Goal: Check status: Check status

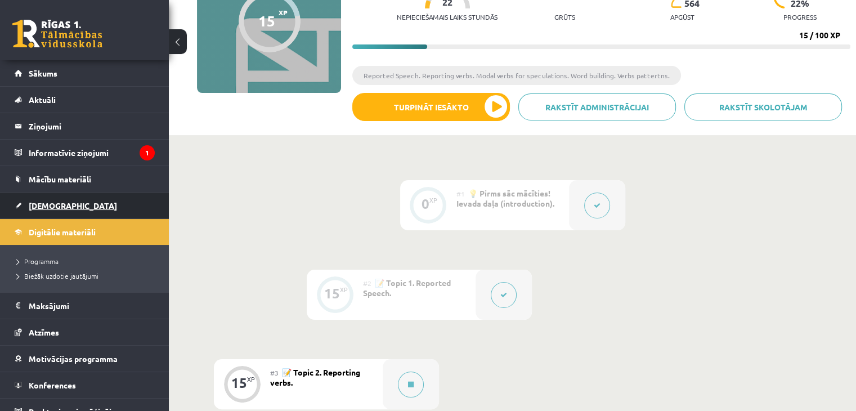
scroll to position [137, 0]
click at [52, 202] on span "[DEMOGRAPHIC_DATA]" at bounding box center [73, 205] width 88 height 10
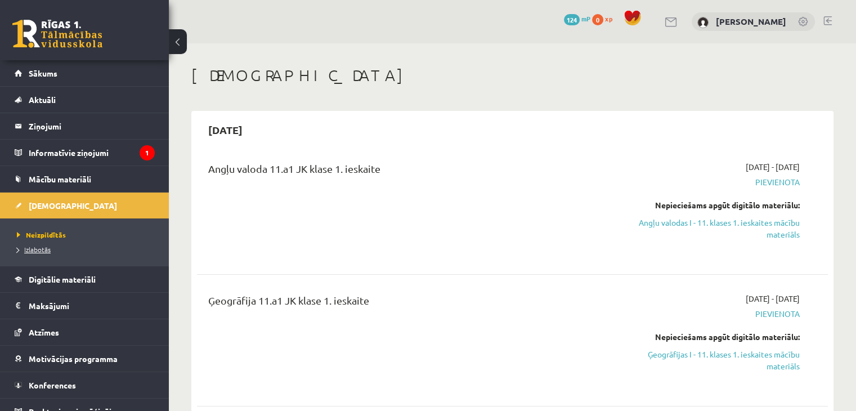
click at [36, 249] on span "Izlabotās" at bounding box center [34, 249] width 34 height 9
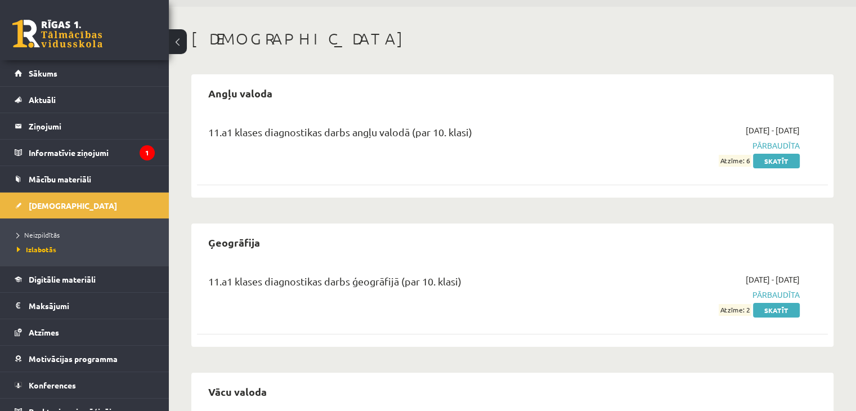
scroll to position [56, 0]
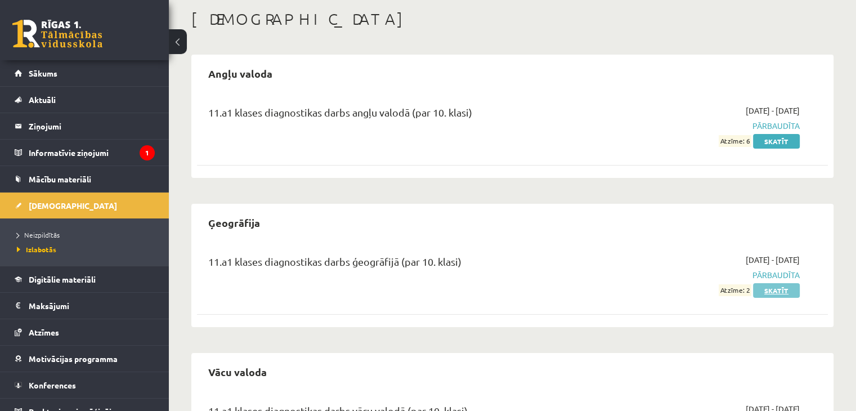
click at [761, 288] on link "Skatīt" at bounding box center [776, 290] width 47 height 15
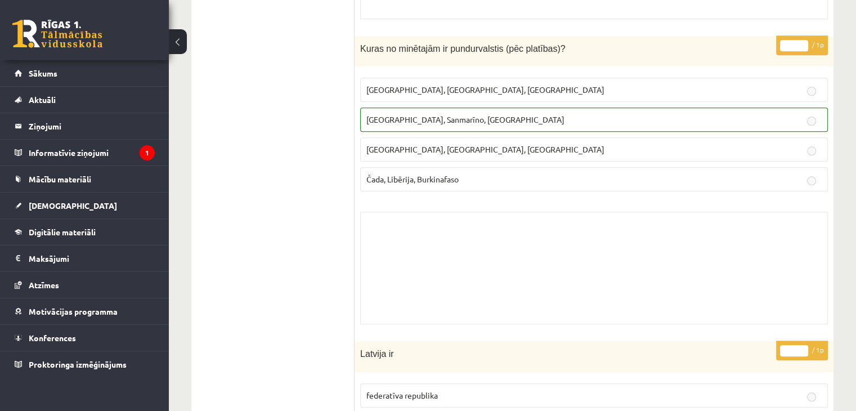
scroll to position [1070, 0]
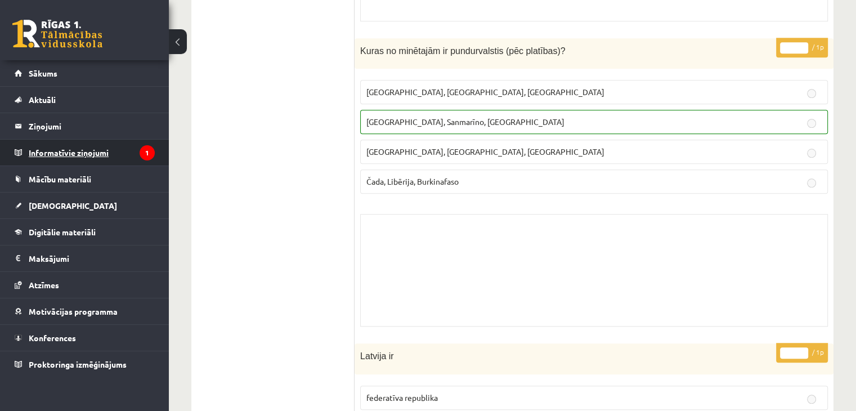
click at [90, 154] on legend "Informatīvie ziņojumi 1" at bounding box center [92, 153] width 126 height 26
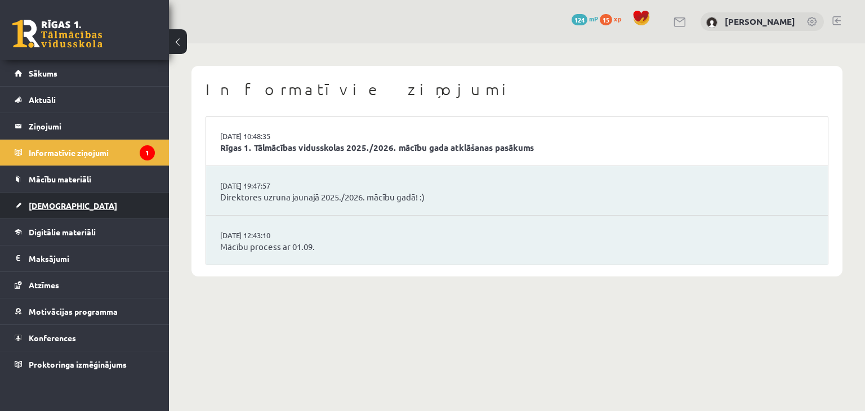
click at [69, 207] on link "[DEMOGRAPHIC_DATA]" at bounding box center [85, 206] width 140 height 26
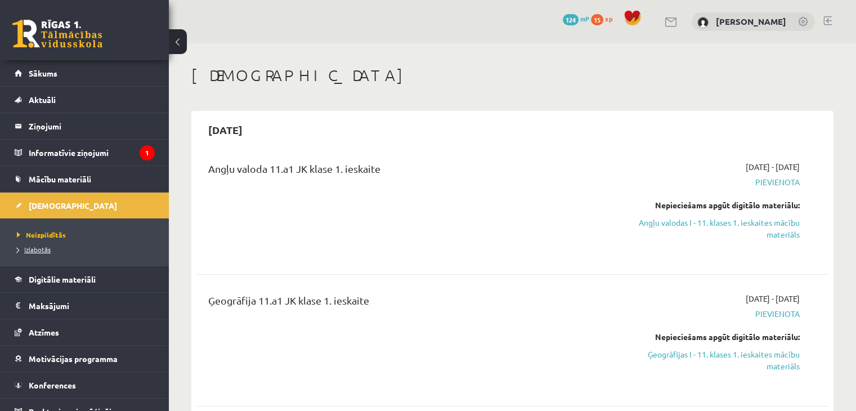
click at [38, 250] on span "Izlabotās" at bounding box center [34, 249] width 34 height 9
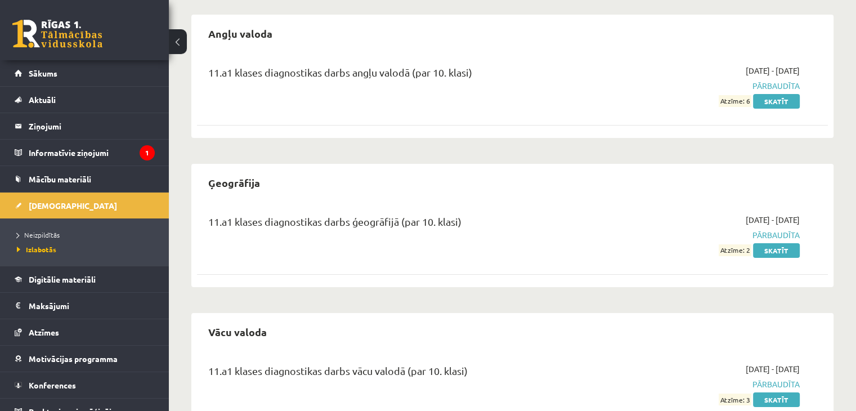
scroll to position [113, 0]
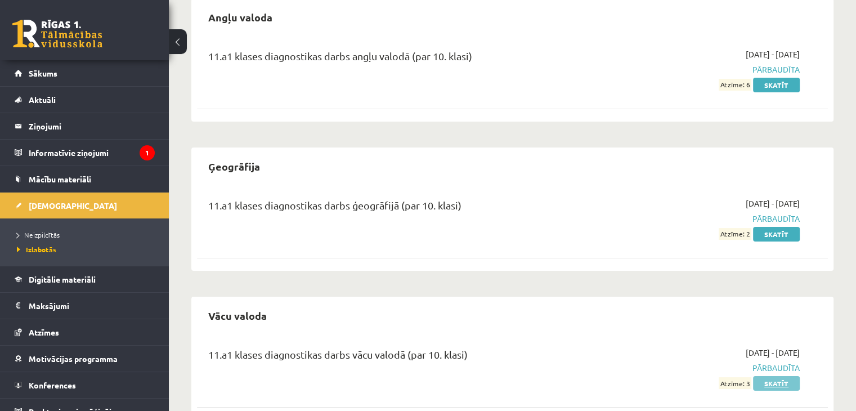
click at [771, 379] on link "Skatīt" at bounding box center [776, 383] width 47 height 15
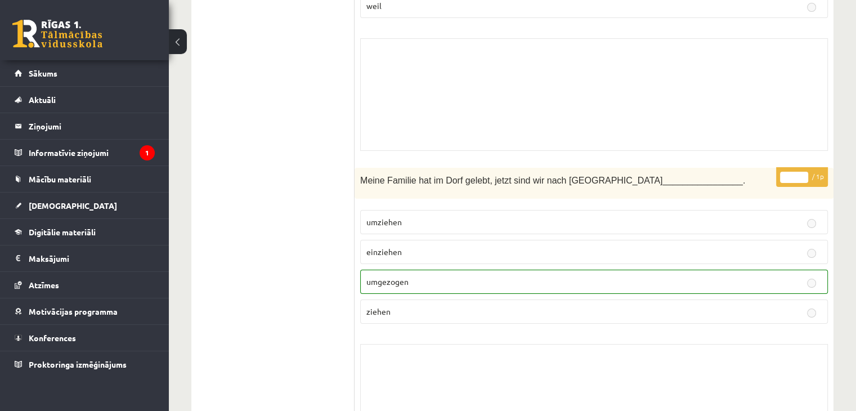
scroll to position [8575, 0]
